Goal: Task Accomplishment & Management: Manage account settings

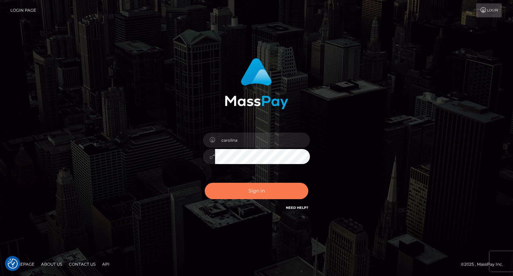
click at [273, 192] on button "Sign in" at bounding box center [257, 191] width 104 height 16
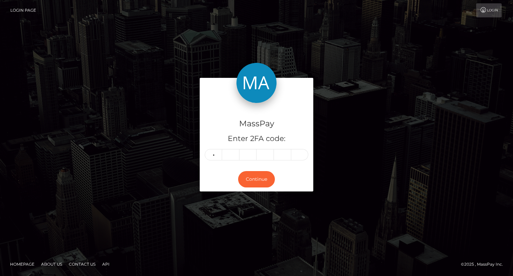
type input "7"
type input "5"
type input "0"
type input "4"
type input "9"
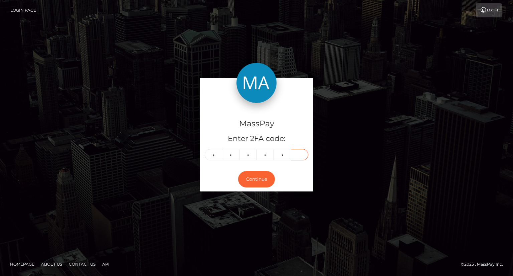
type input "2"
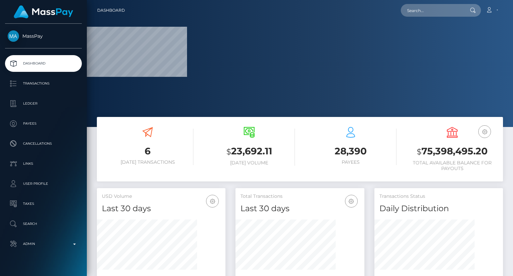
scroll to position [127, 427]
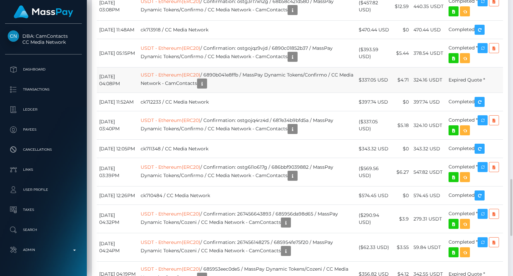
scroll to position [903, 0]
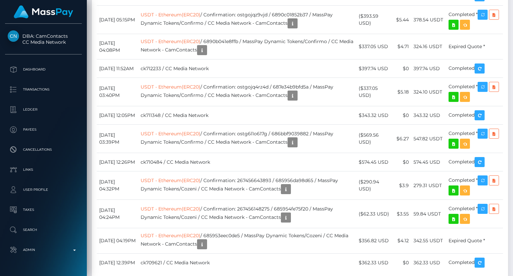
click at [307, 80] on div "Additional Info" at bounding box center [305, 81] width 43 height 12
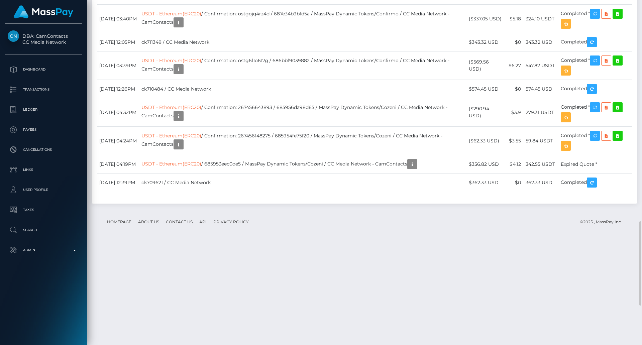
scroll to position [80, 172]
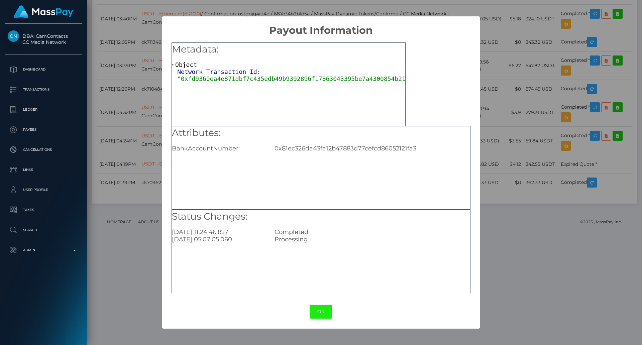
click at [326, 276] on button "OK" at bounding box center [321, 312] width 22 height 14
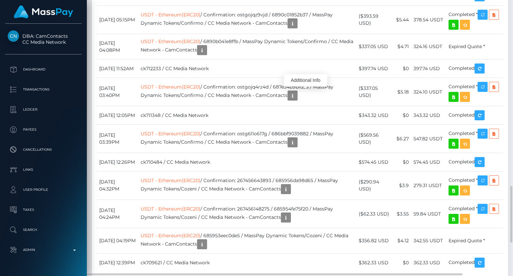
scroll to position [80, 128]
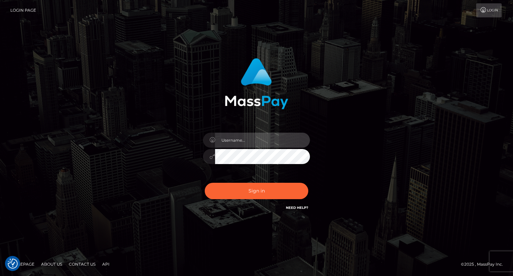
type input "carolina"
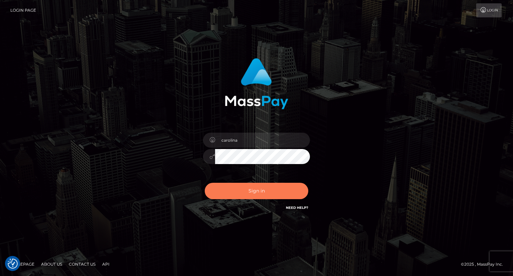
click at [257, 191] on button "Sign in" at bounding box center [257, 191] width 104 height 16
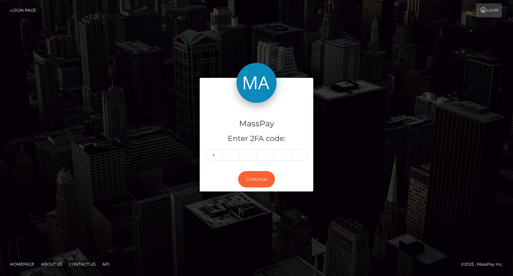
type input "8"
type input "9"
type input "2"
type input "7"
type input "1"
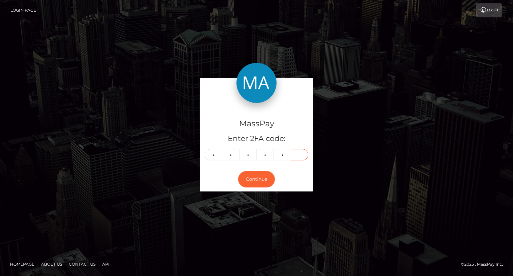
type input "4"
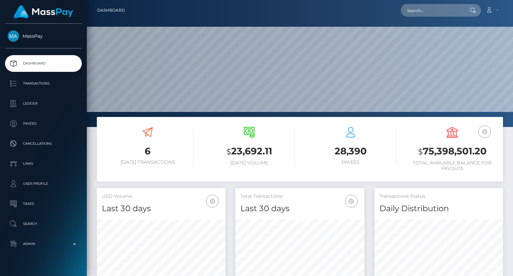
scroll to position [118, 128]
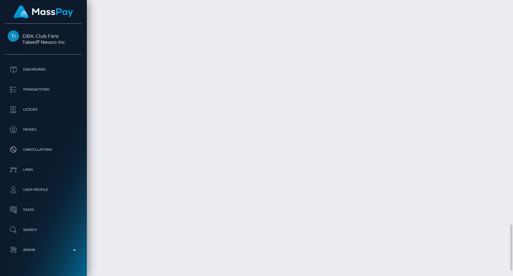
scroll to position [80, 128]
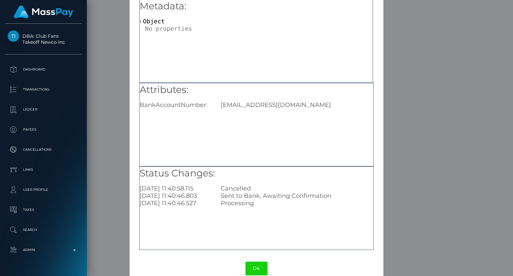
scroll to position [42, 0]
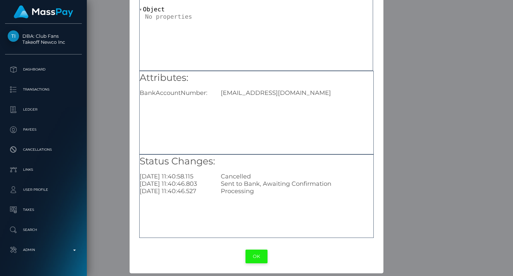
click at [256, 253] on button "OK" at bounding box center [257, 257] width 22 height 14
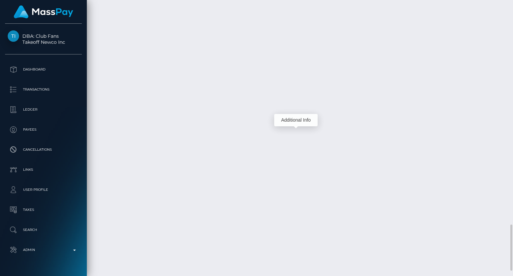
scroll to position [80, 128]
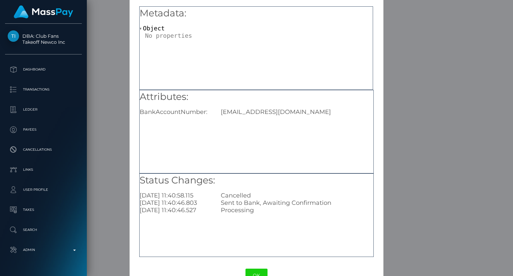
scroll to position [42, 0]
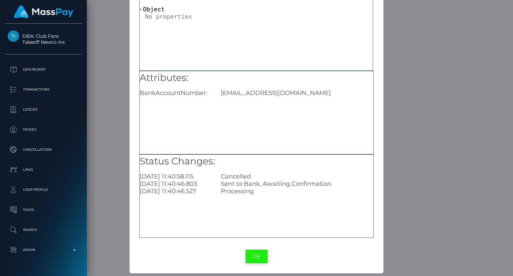
click at [251, 259] on button "OK" at bounding box center [257, 257] width 22 height 14
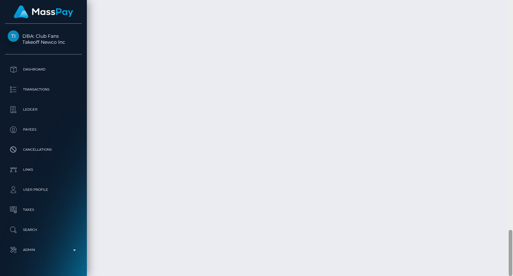
scroll to position [80, 128]
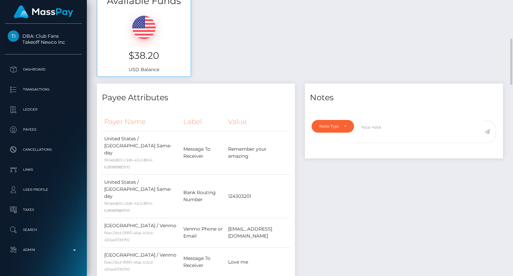
scroll to position [65, 0]
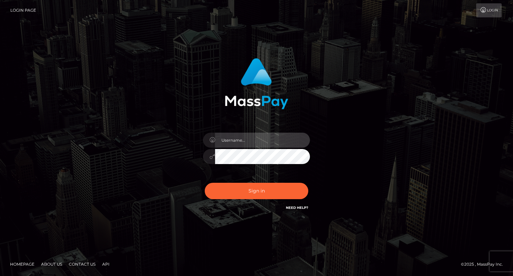
type input "carolina"
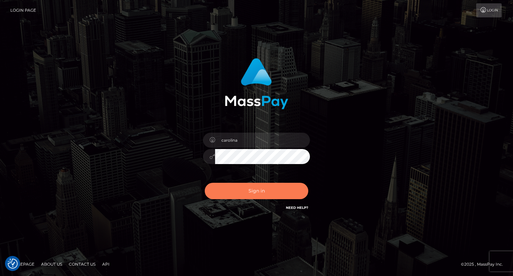
click at [251, 196] on button "Sign in" at bounding box center [257, 191] width 104 height 16
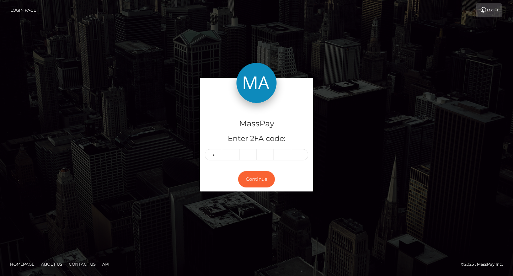
type input "9"
type input "6"
type input "3"
type input "1"
type input "0"
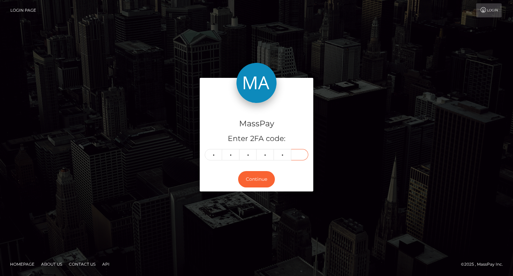
type input "4"
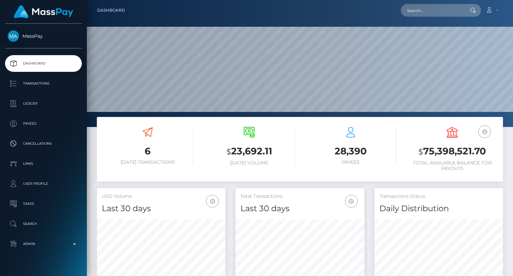
scroll to position [118, 128]
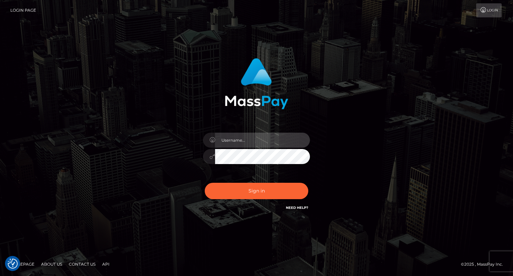
type input "carolina"
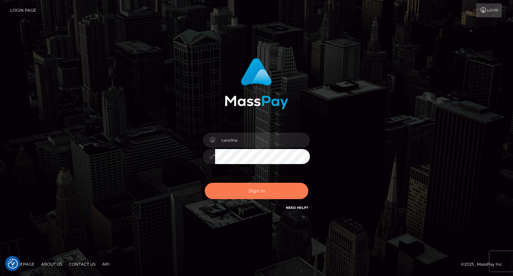
click at [269, 191] on button "Sign in" at bounding box center [257, 191] width 104 height 16
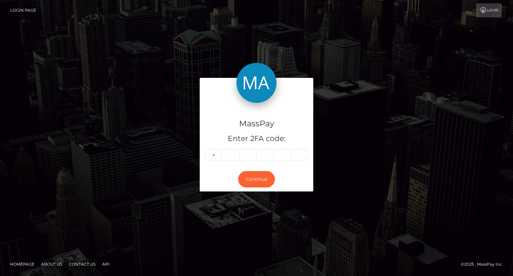
type input "5"
type input "4"
type input "2"
type input "8"
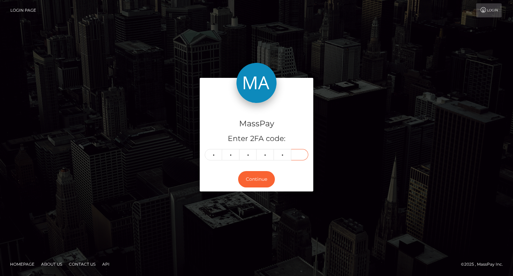
type input "9"
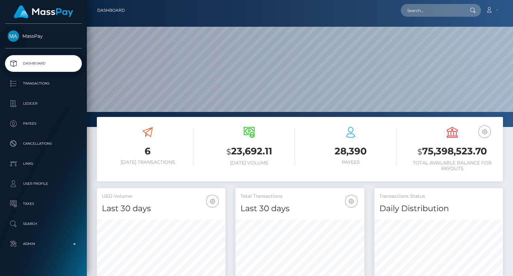
scroll to position [118, 128]
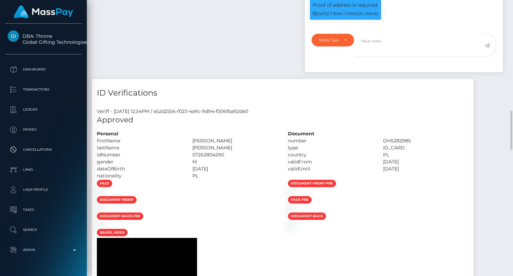
scroll to position [869, 0]
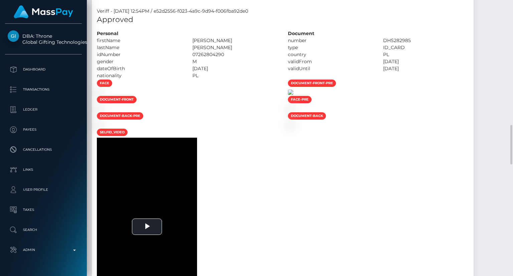
click at [293, 95] on img at bounding box center [290, 92] width 5 height 5
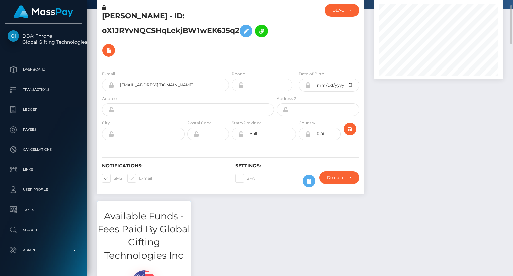
scroll to position [0, 0]
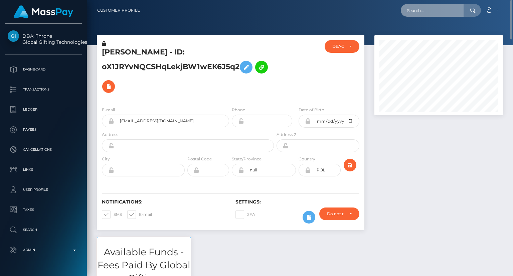
click at [417, 10] on input "text" at bounding box center [432, 10] width 63 height 13
paste input "alex@masspay.io"
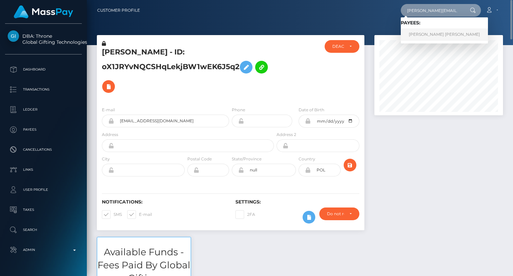
type input "alex@masspay.io"
click at [424, 35] on link "Alexandru Florian Stefan" at bounding box center [444, 34] width 87 height 12
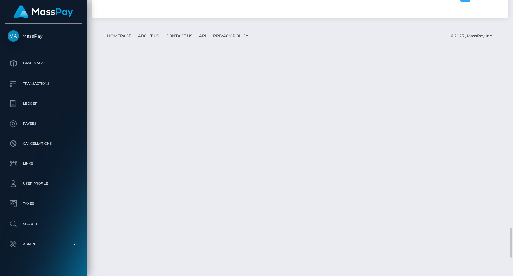
scroll to position [2050, 0]
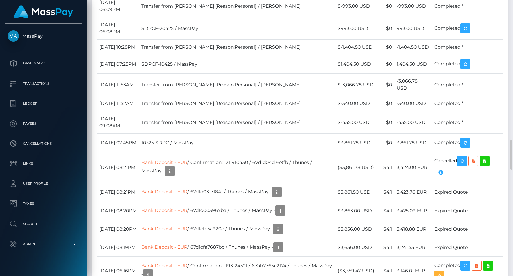
scroll to position [1314, 0]
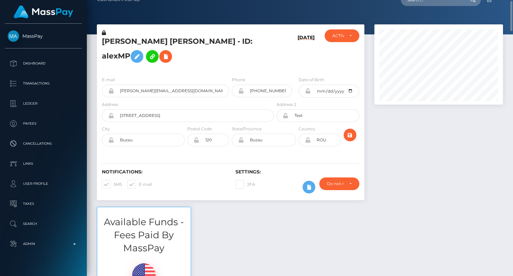
scroll to position [0, 0]
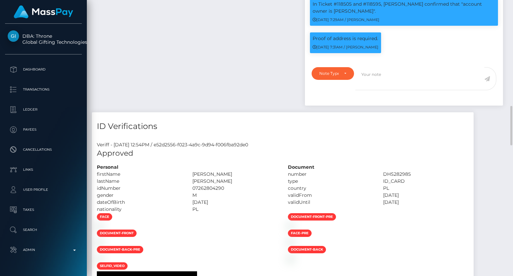
scroll to position [80, 128]
drag, startPoint x: 0, startPoint y: 0, endPoint x: 224, endPoint y: 84, distance: 238.8
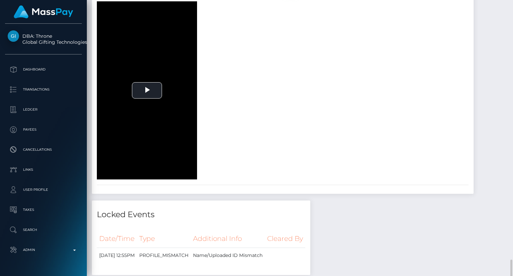
scroll to position [1106, 0]
